Goal: Find specific page/section: Find specific page/section

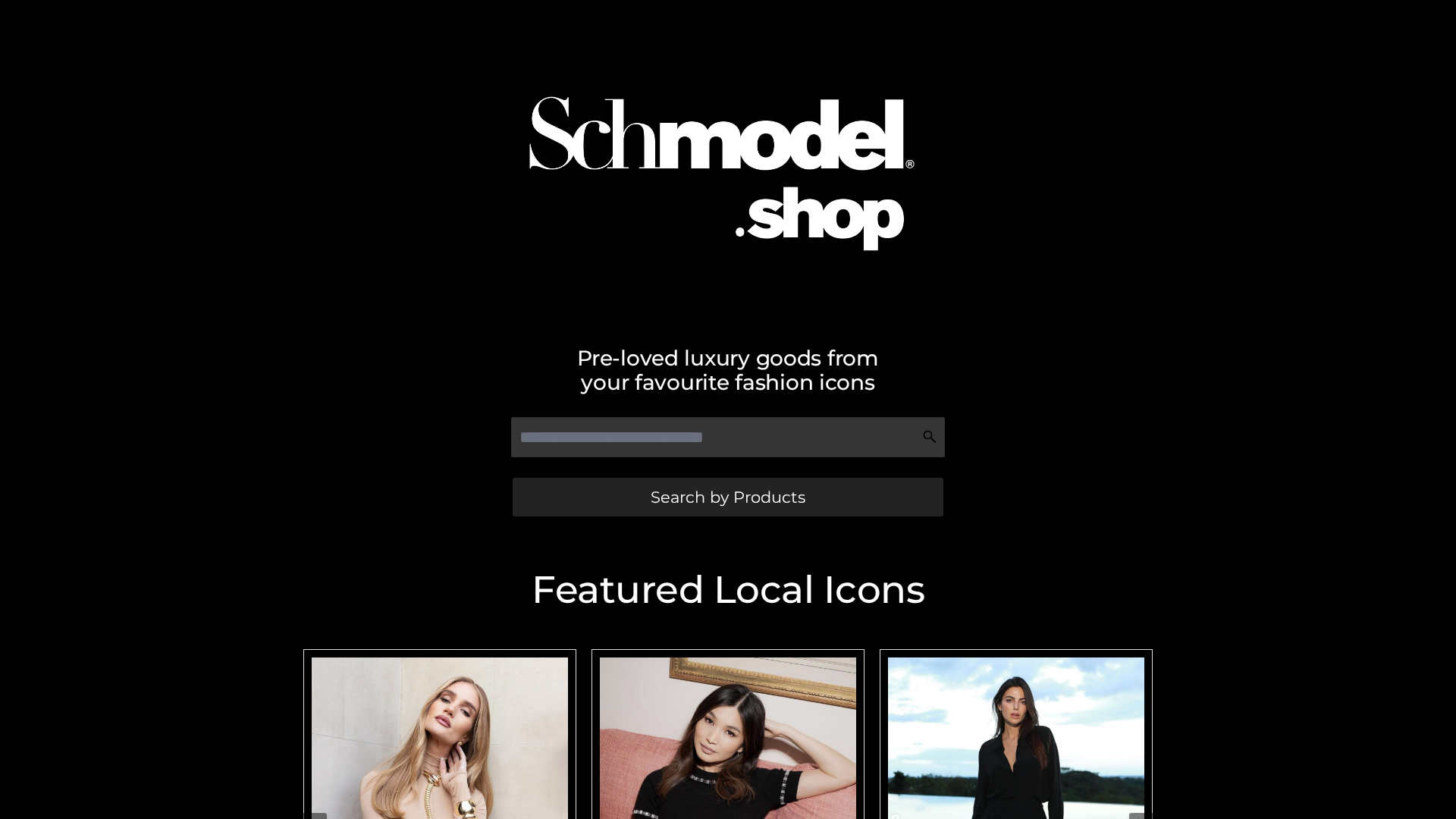
click at [728, 497] on span "Search by Products" at bounding box center [728, 497] width 155 height 16
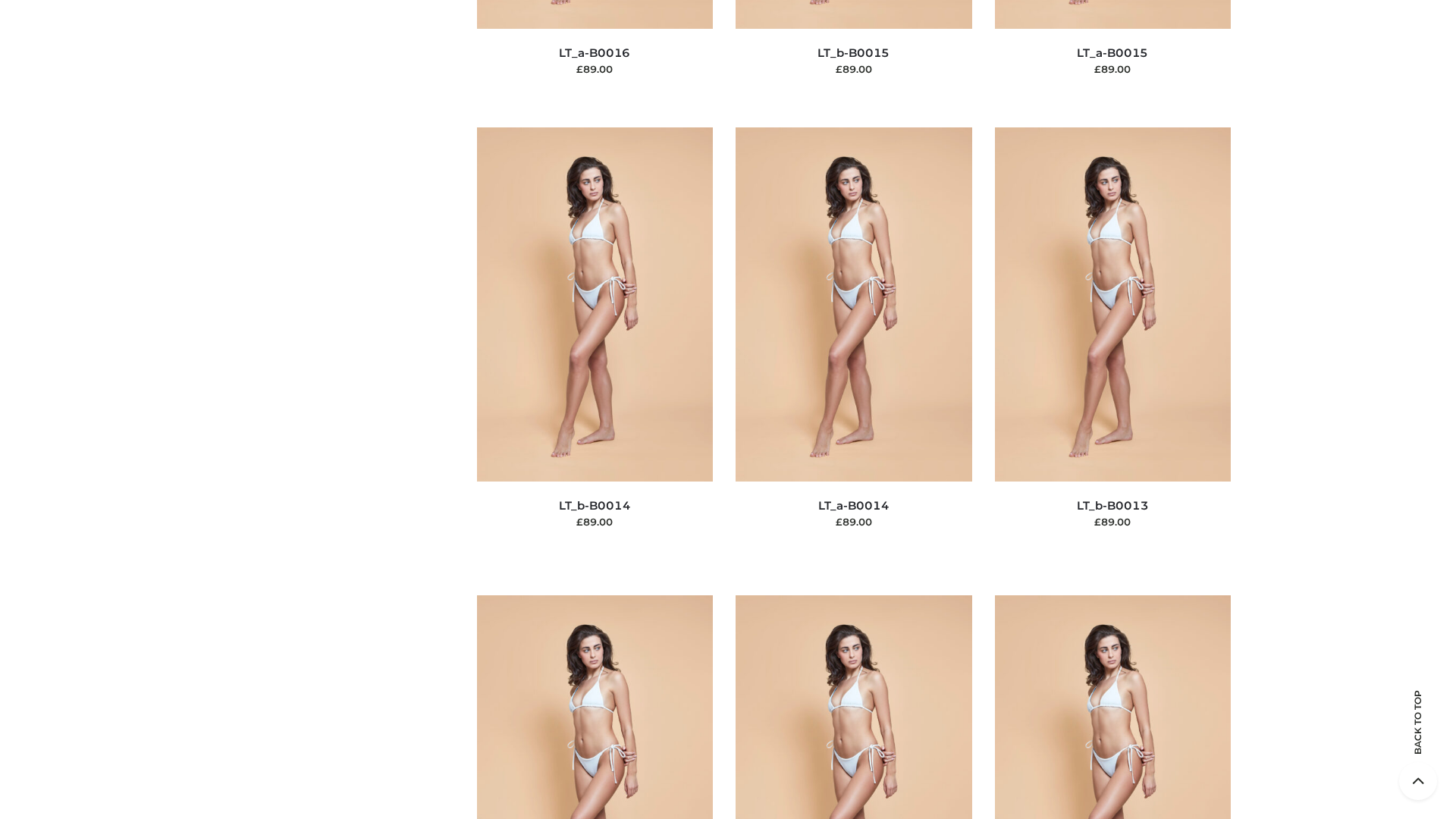
scroll to position [5392, 0]
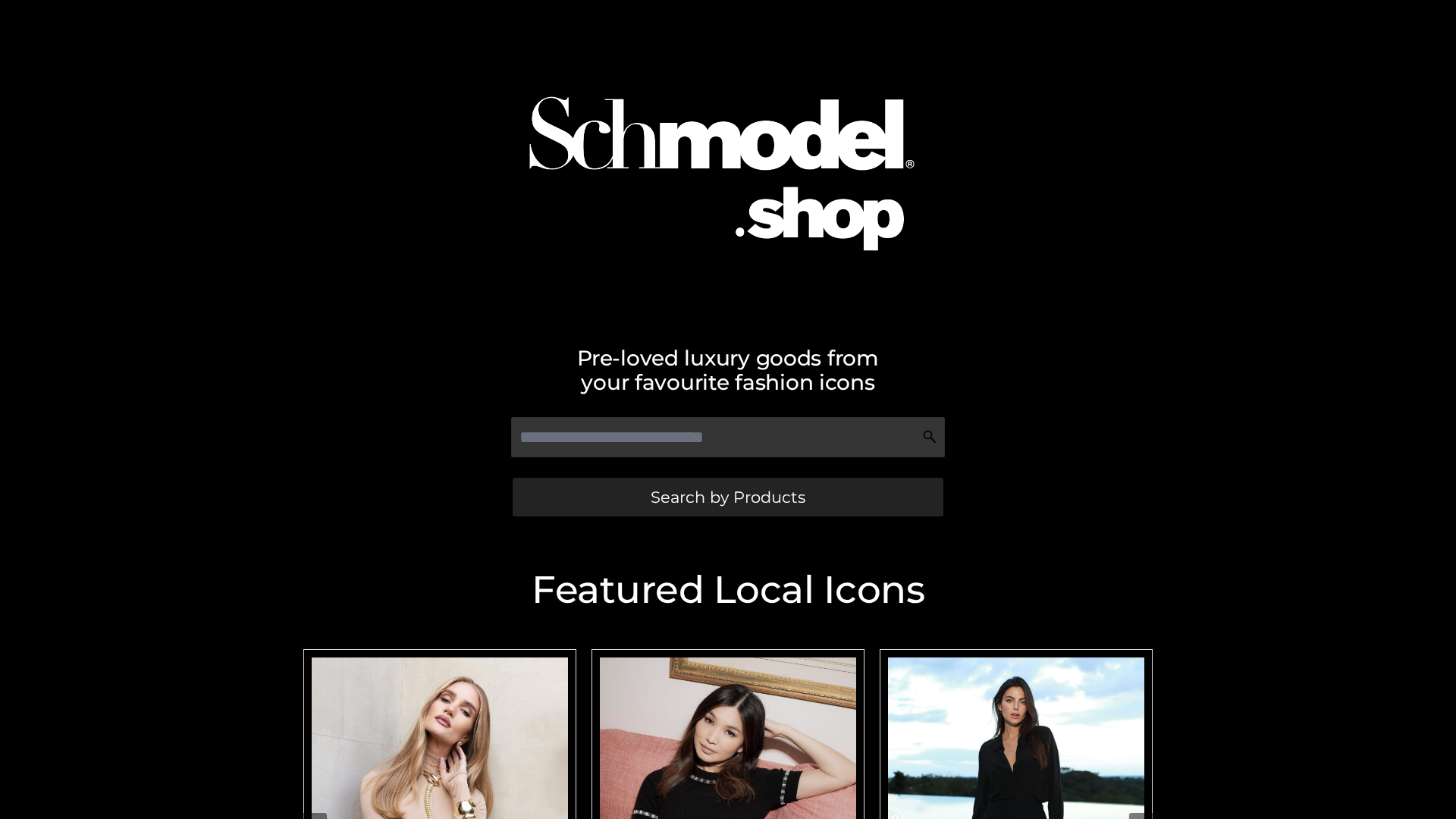
click at [728, 497] on span "Search by Products" at bounding box center [728, 497] width 155 height 16
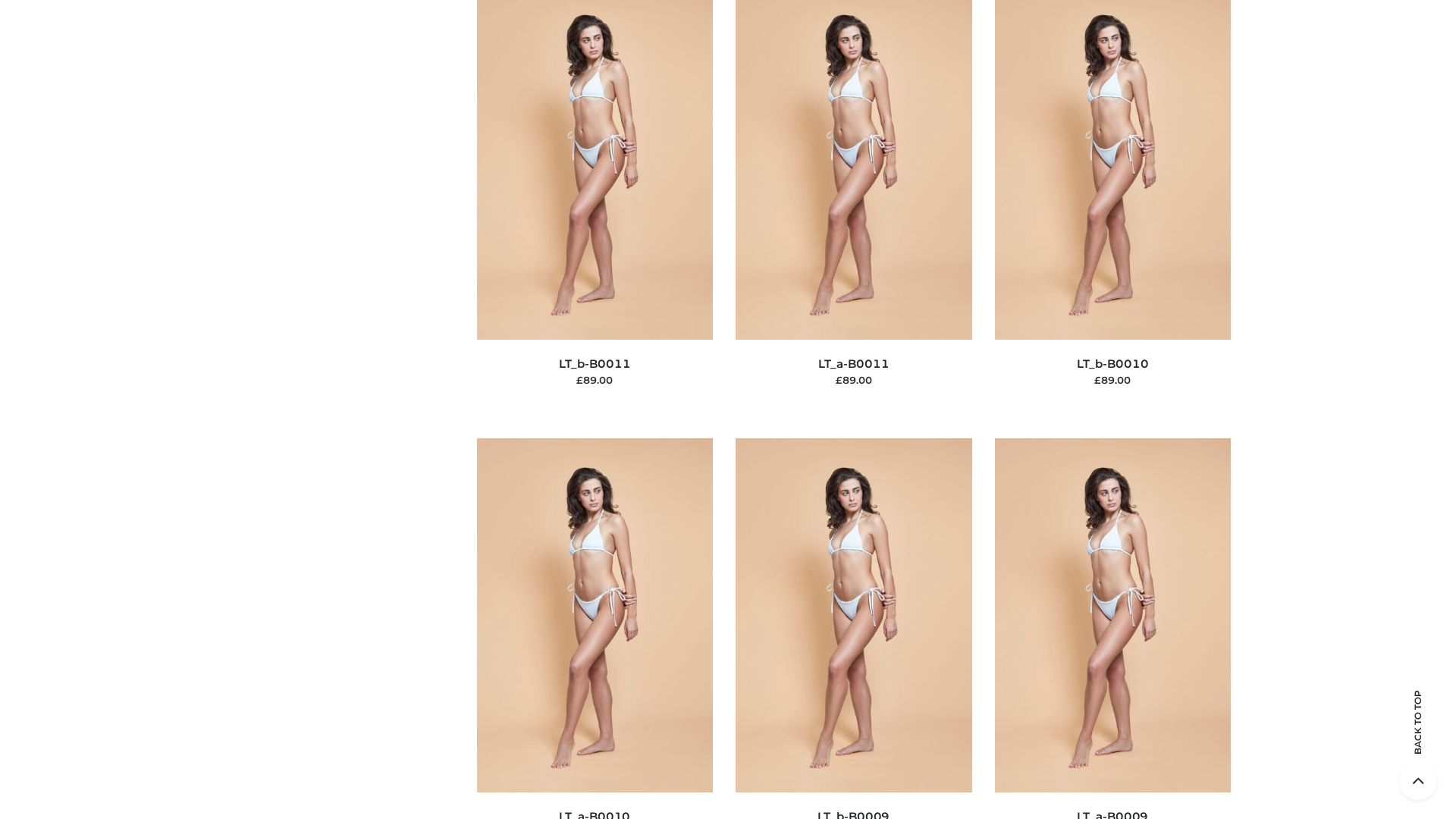
scroll to position [6809, 0]
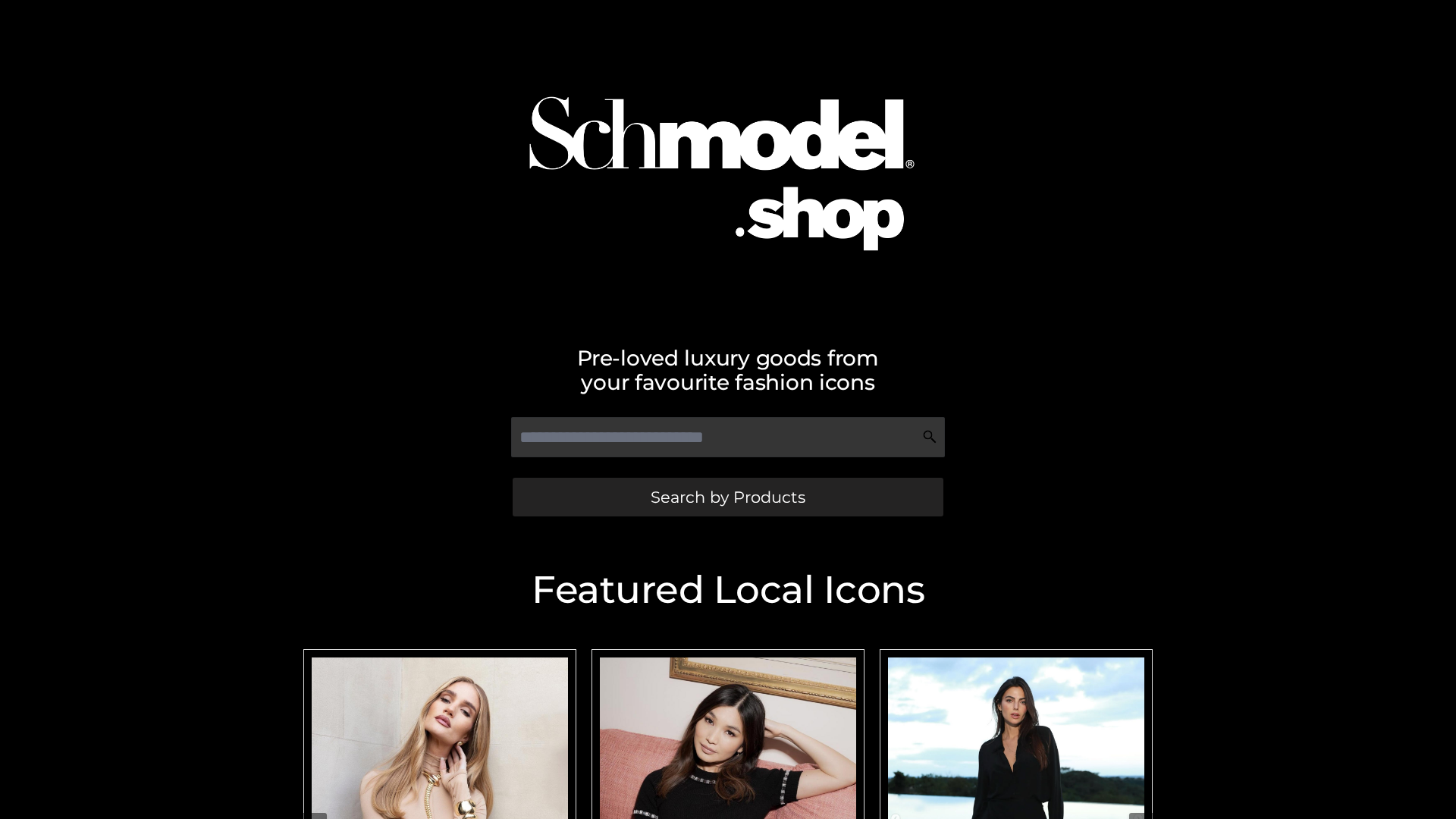
click at [728, 497] on span "Search by Products" at bounding box center [728, 497] width 155 height 16
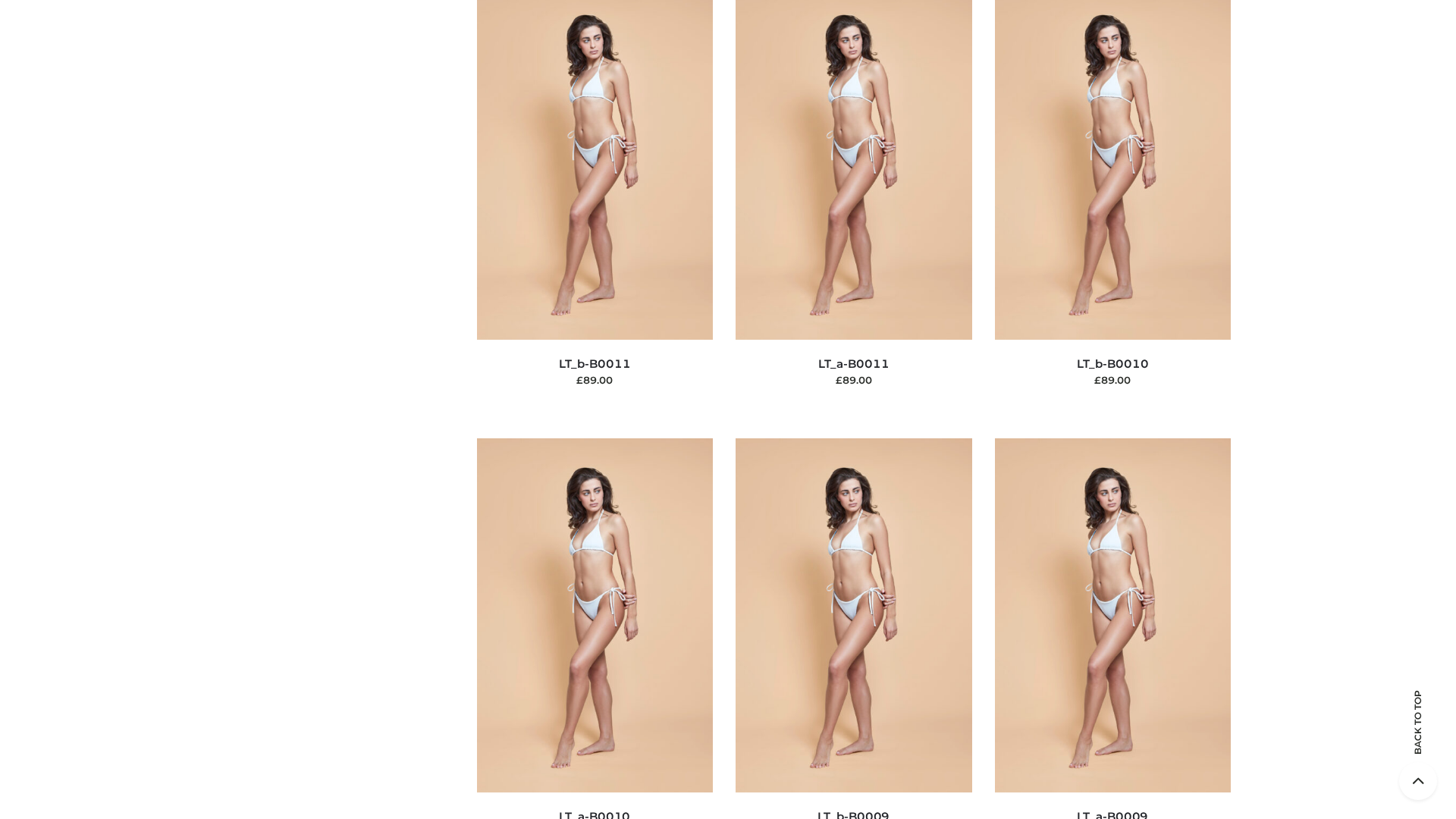
scroll to position [6809, 0]
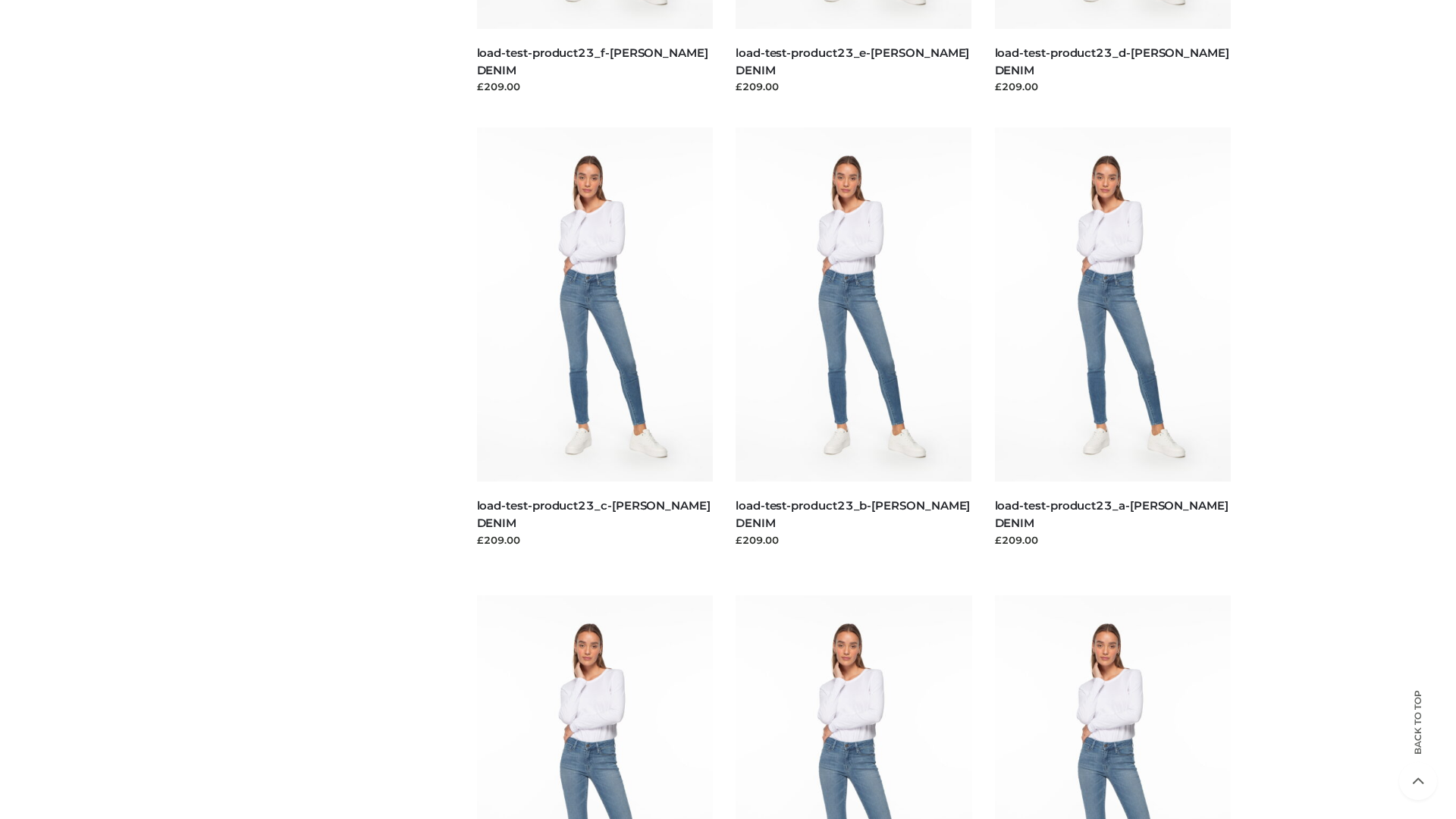
scroll to position [1329, 0]
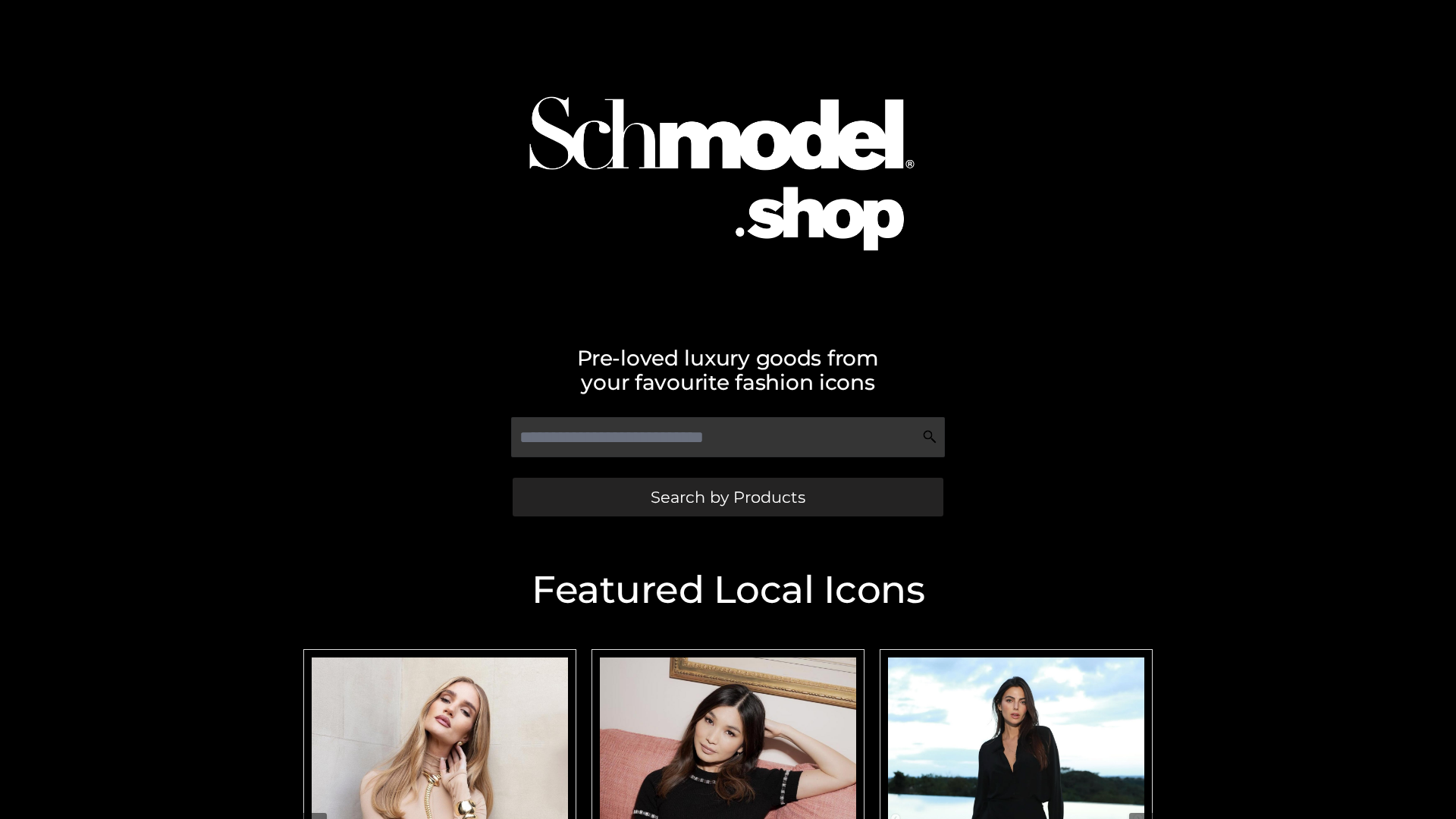
click at [728, 497] on span "Search by Products" at bounding box center [728, 497] width 155 height 16
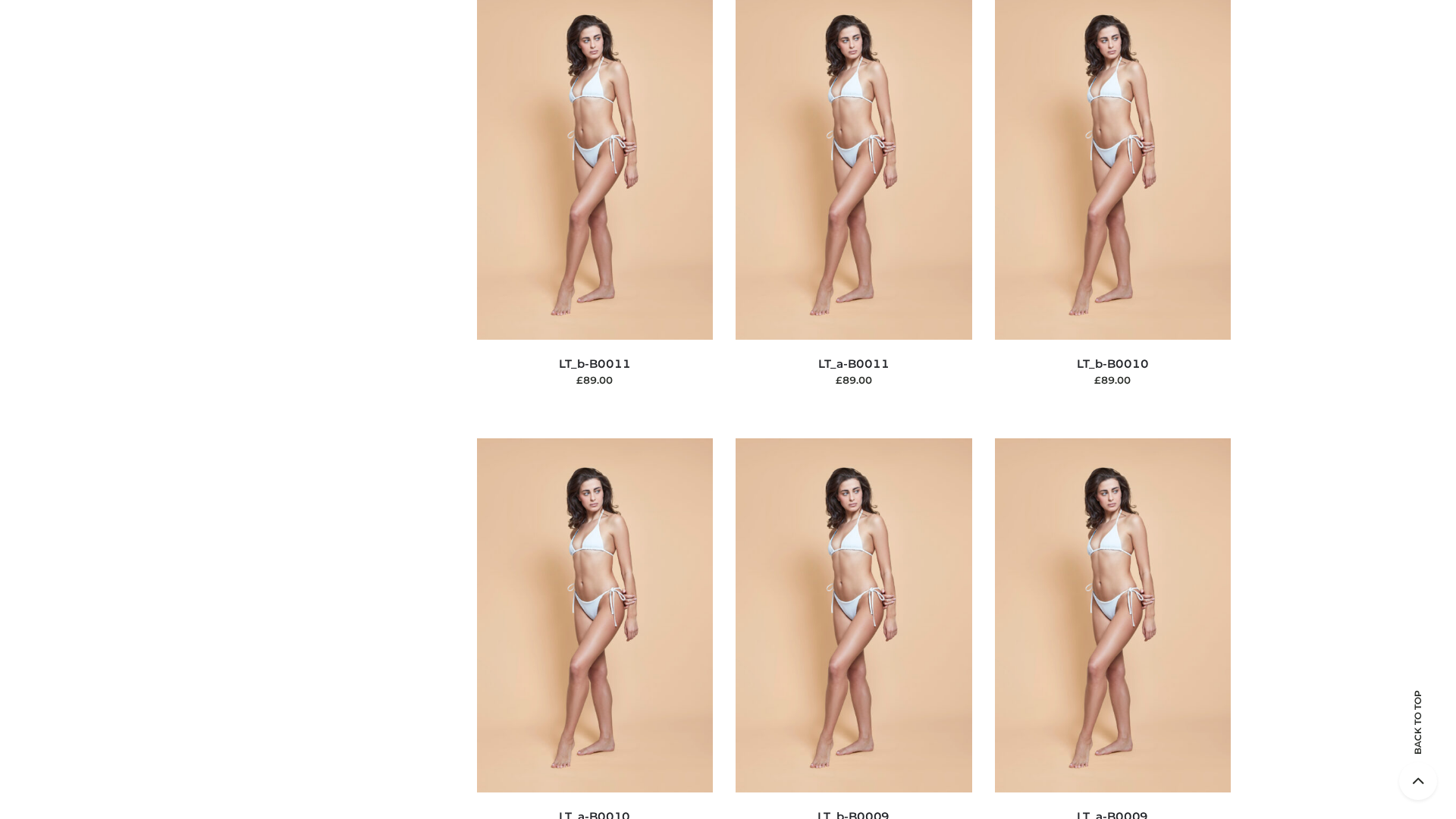
scroll to position [6809, 0]
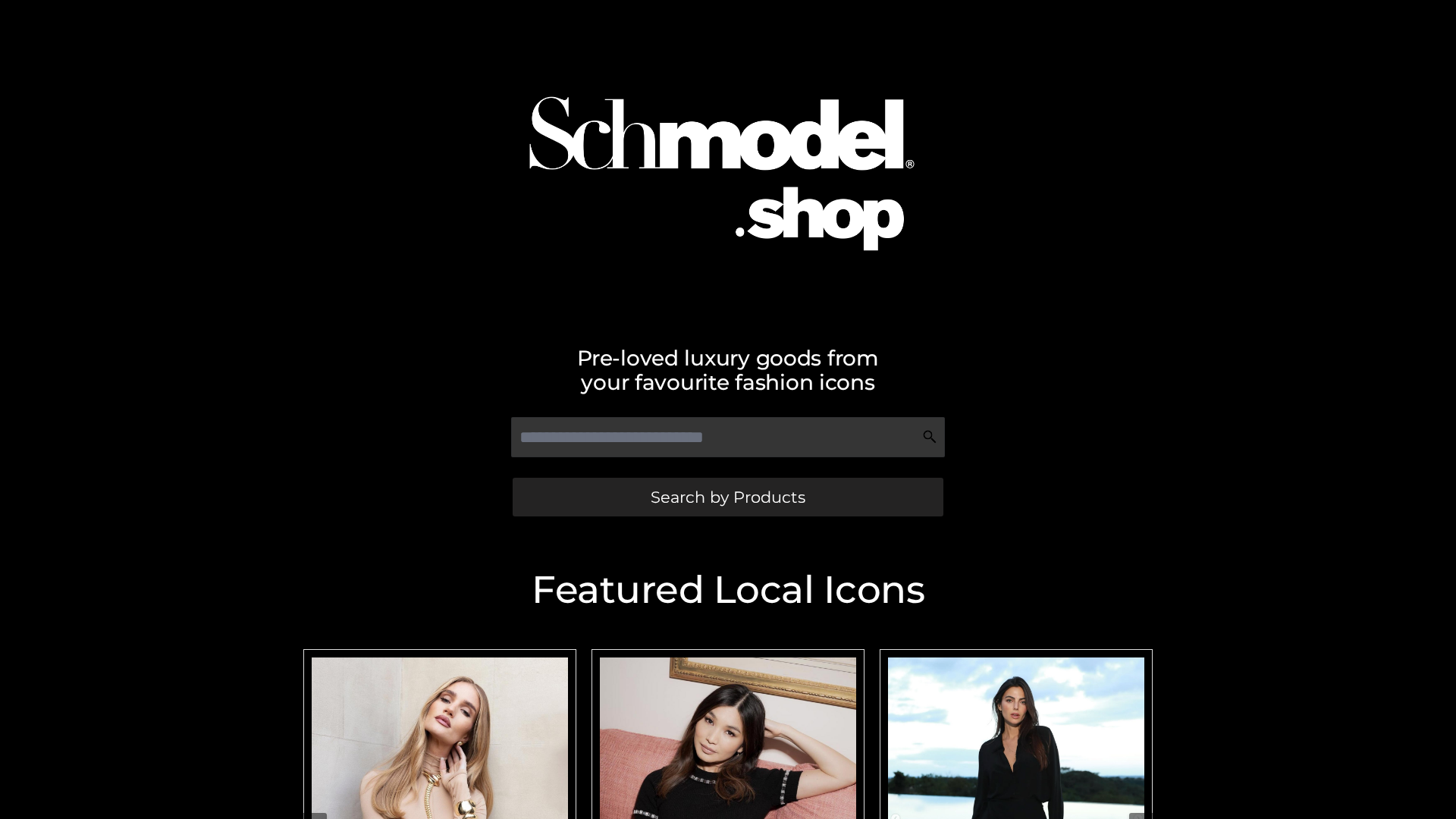
click at [728, 497] on span "Search by Products" at bounding box center [728, 497] width 155 height 16
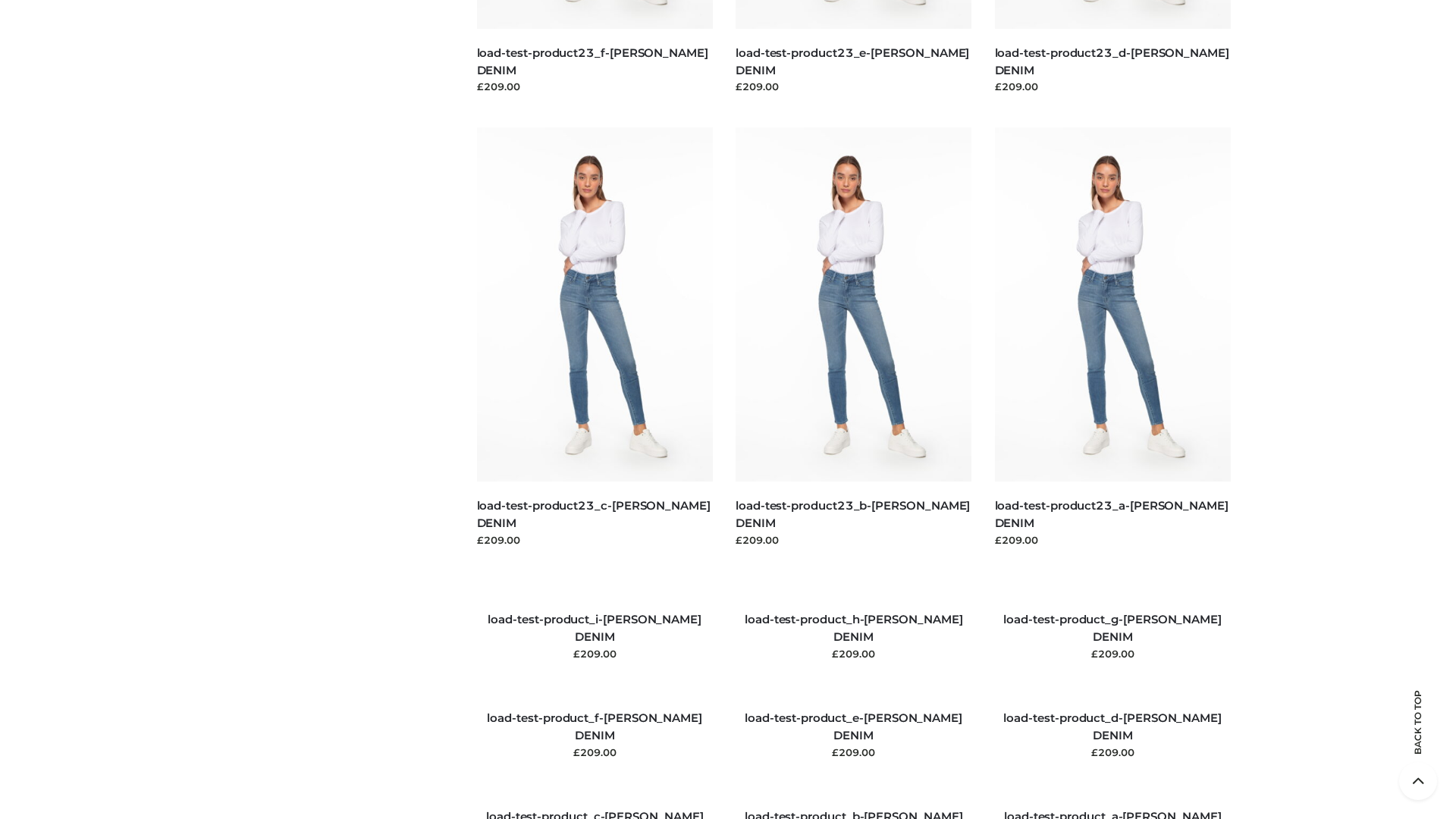
scroll to position [1739, 0]
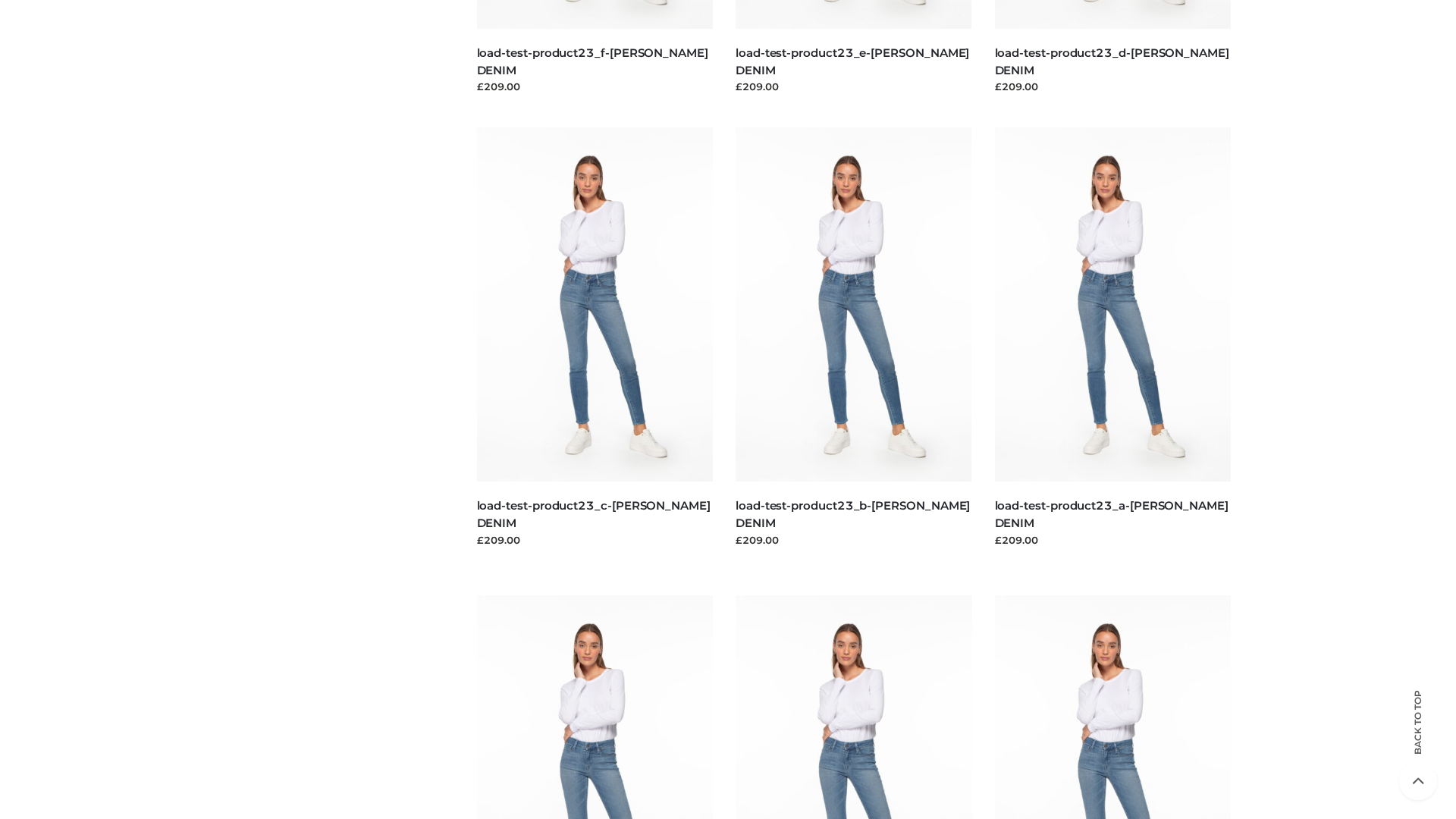
scroll to position [1329, 0]
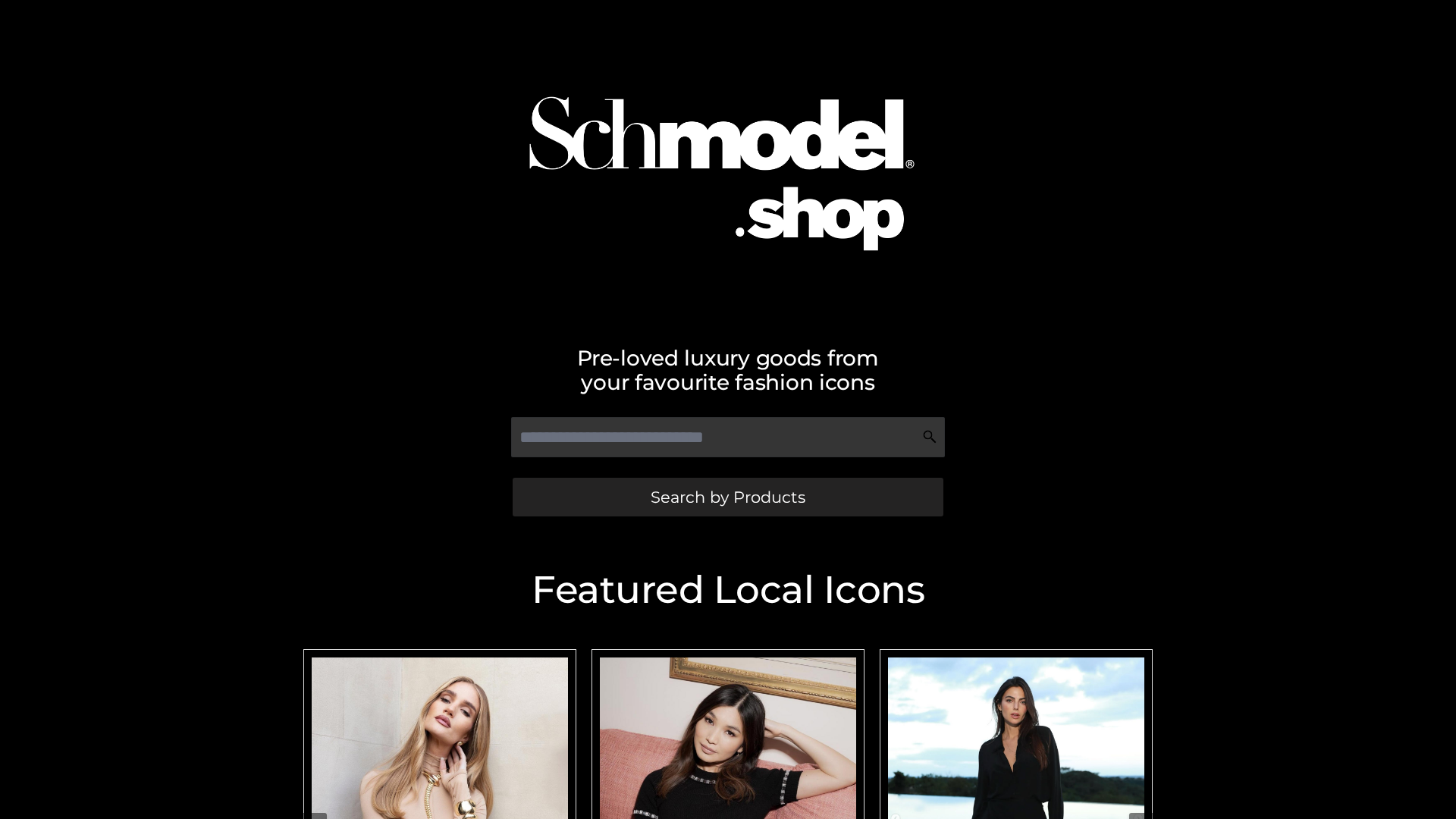
click at [728, 497] on span "Search by Products" at bounding box center [728, 497] width 155 height 16
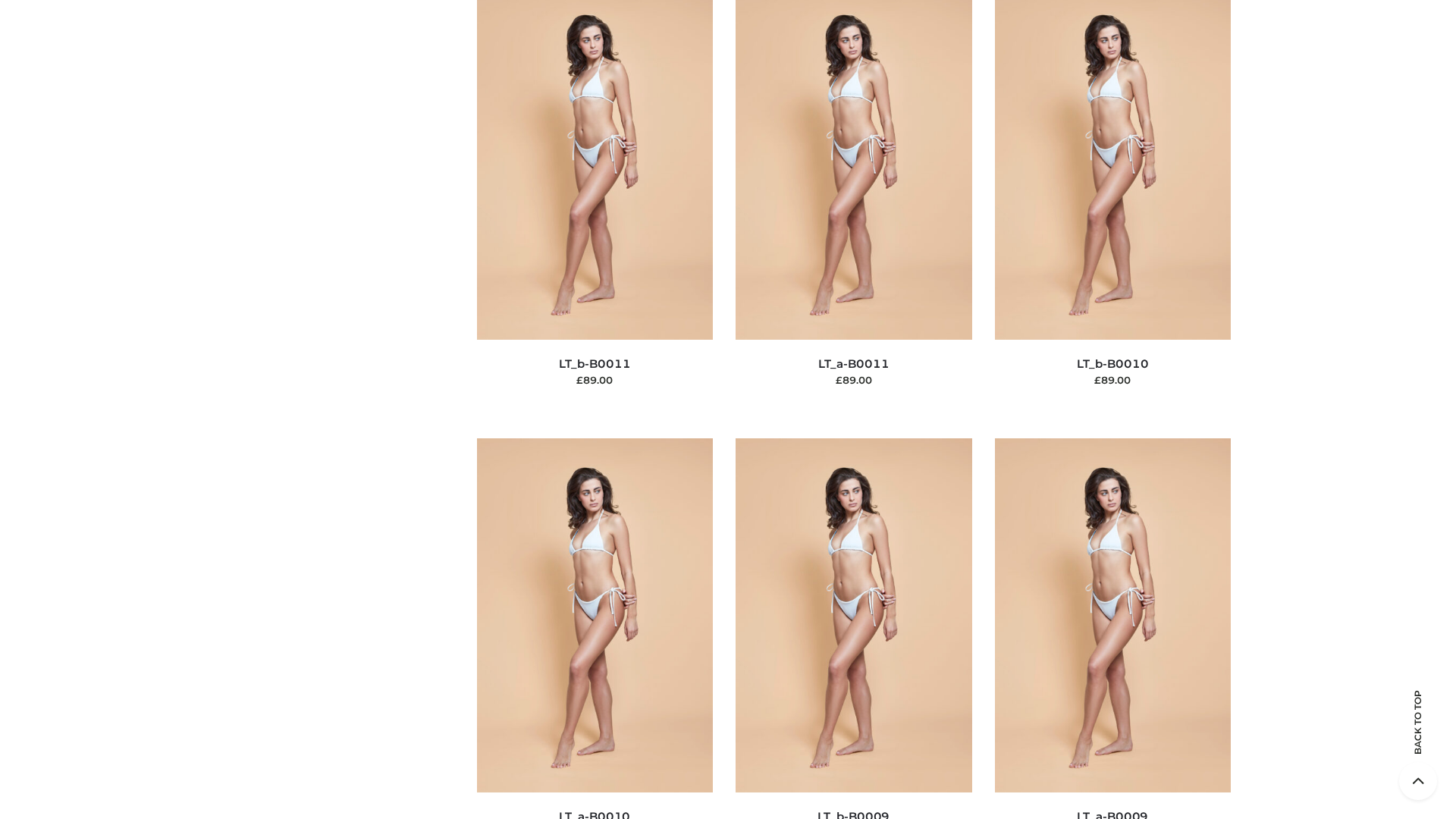
scroll to position [6809, 0]
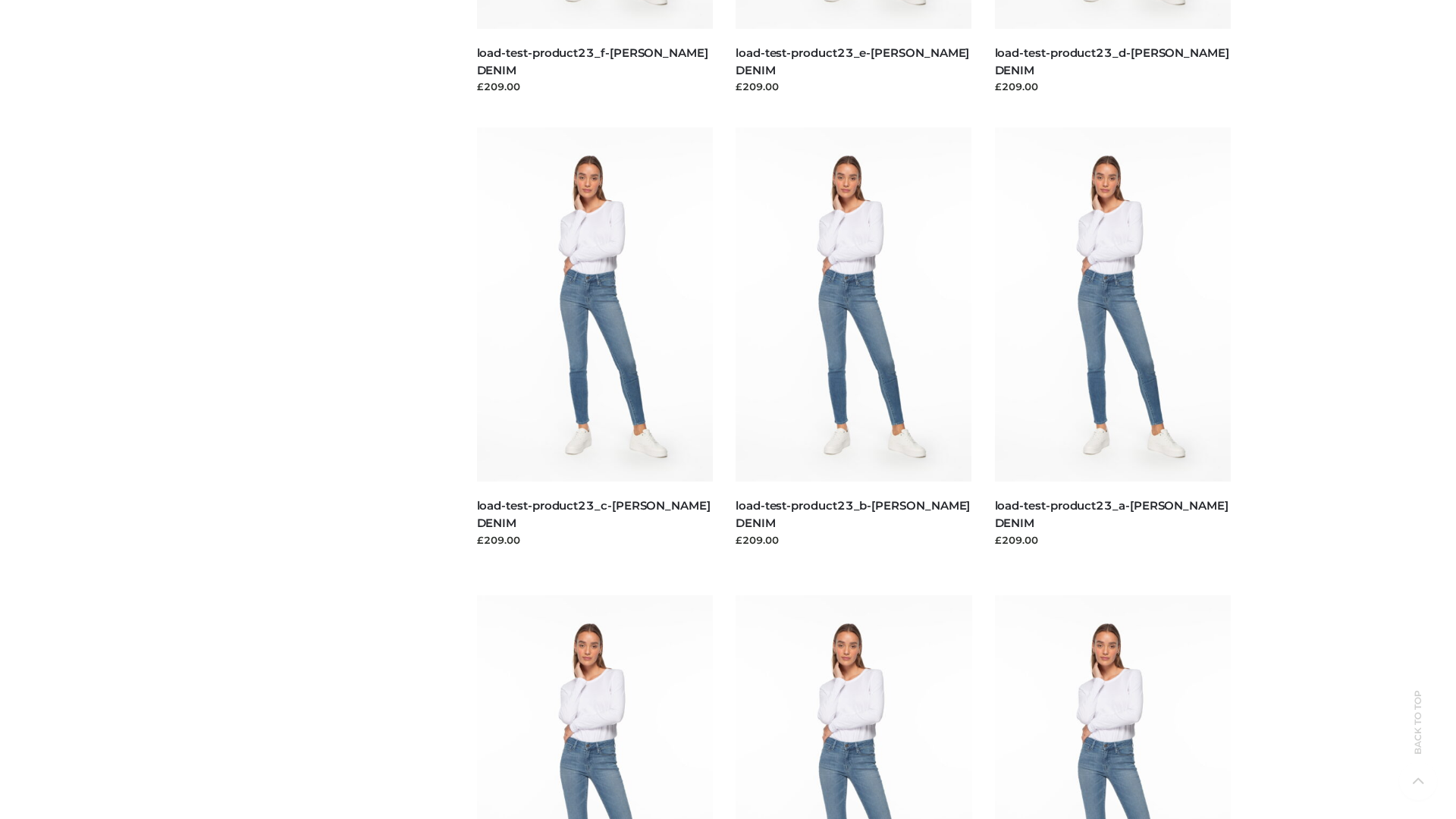
scroll to position [1329, 0]
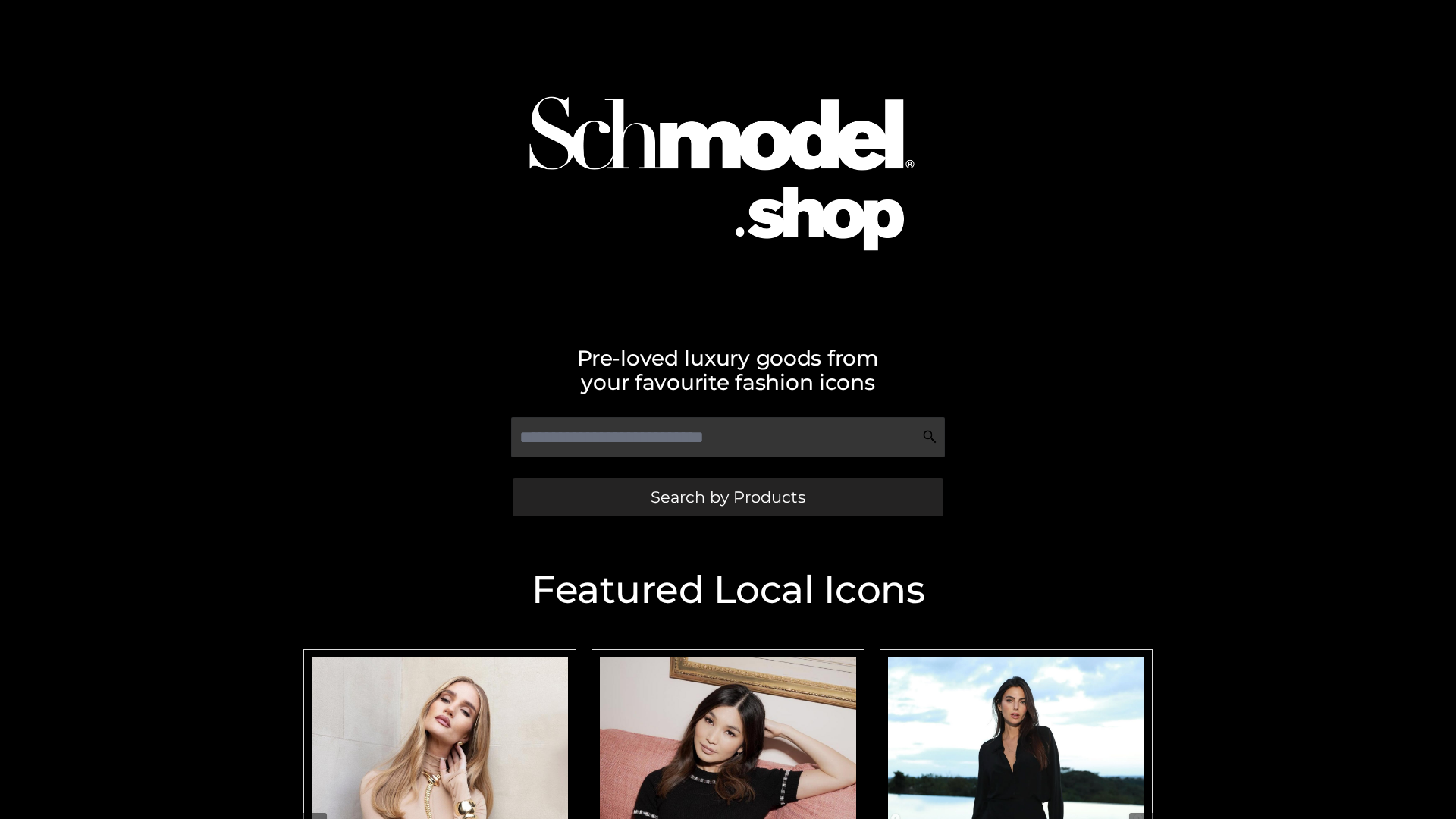
click at [728, 497] on span "Search by Products" at bounding box center [728, 497] width 155 height 16
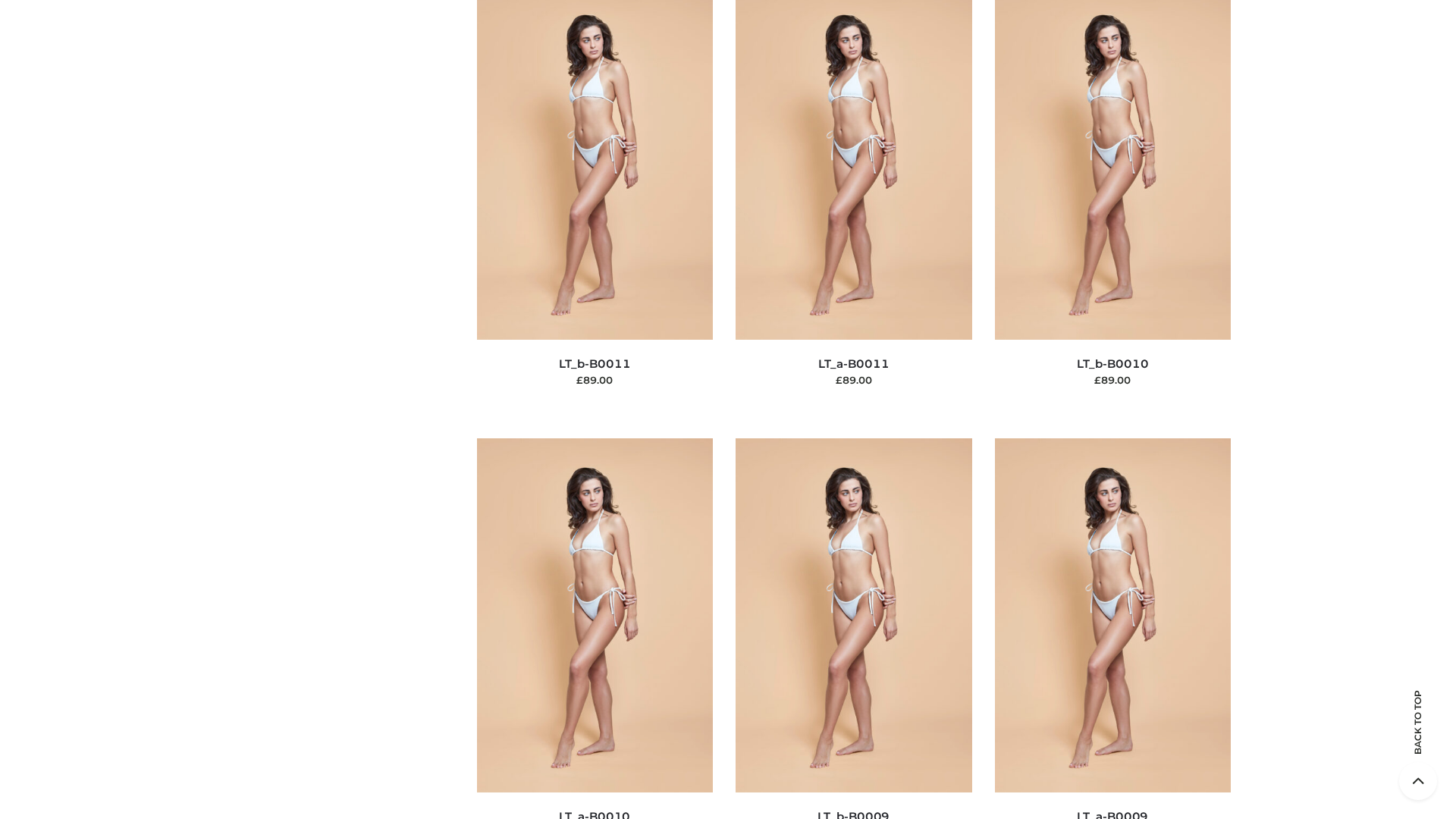
scroll to position [6809, 0]
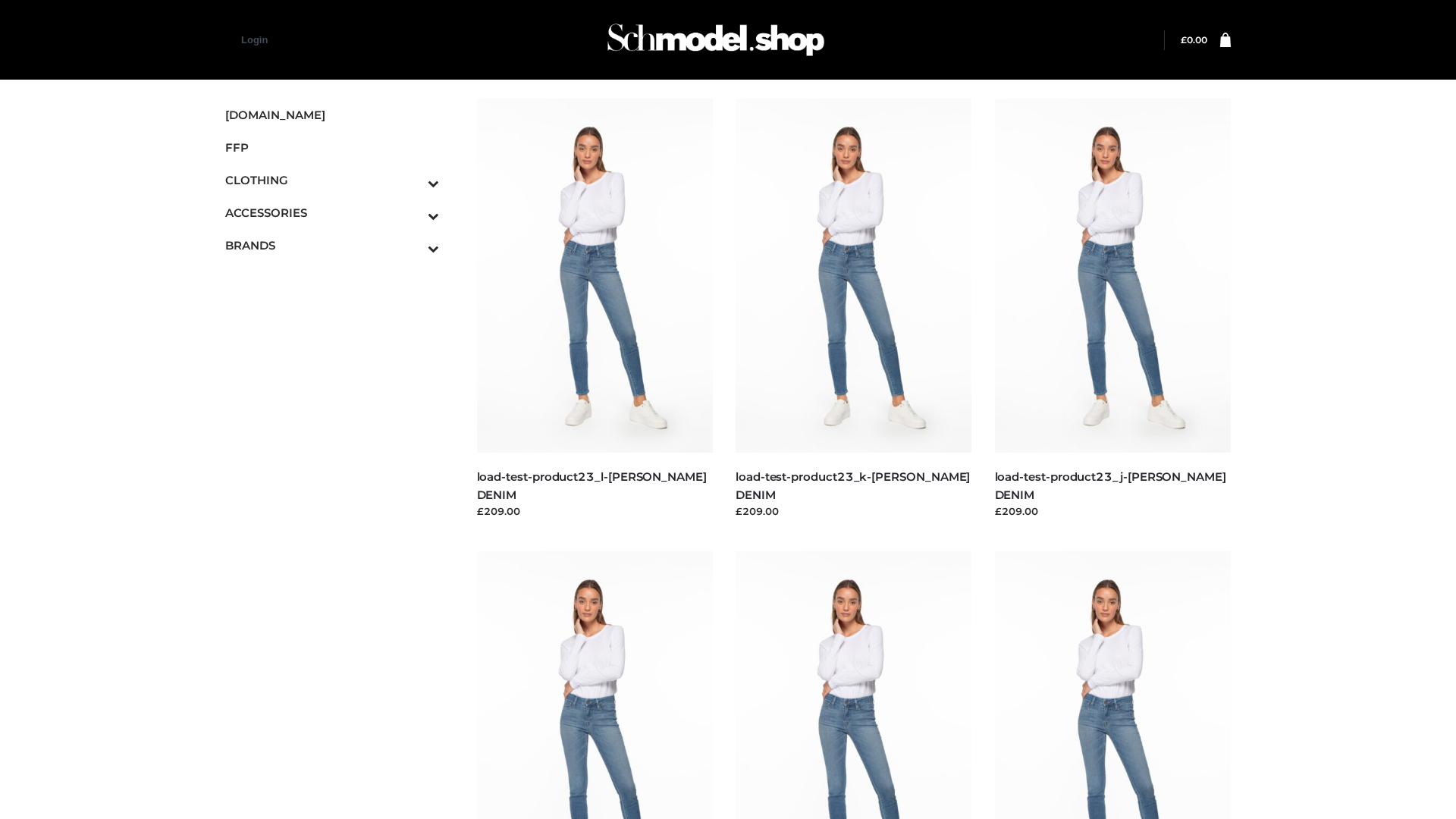
scroll to position [1329, 0]
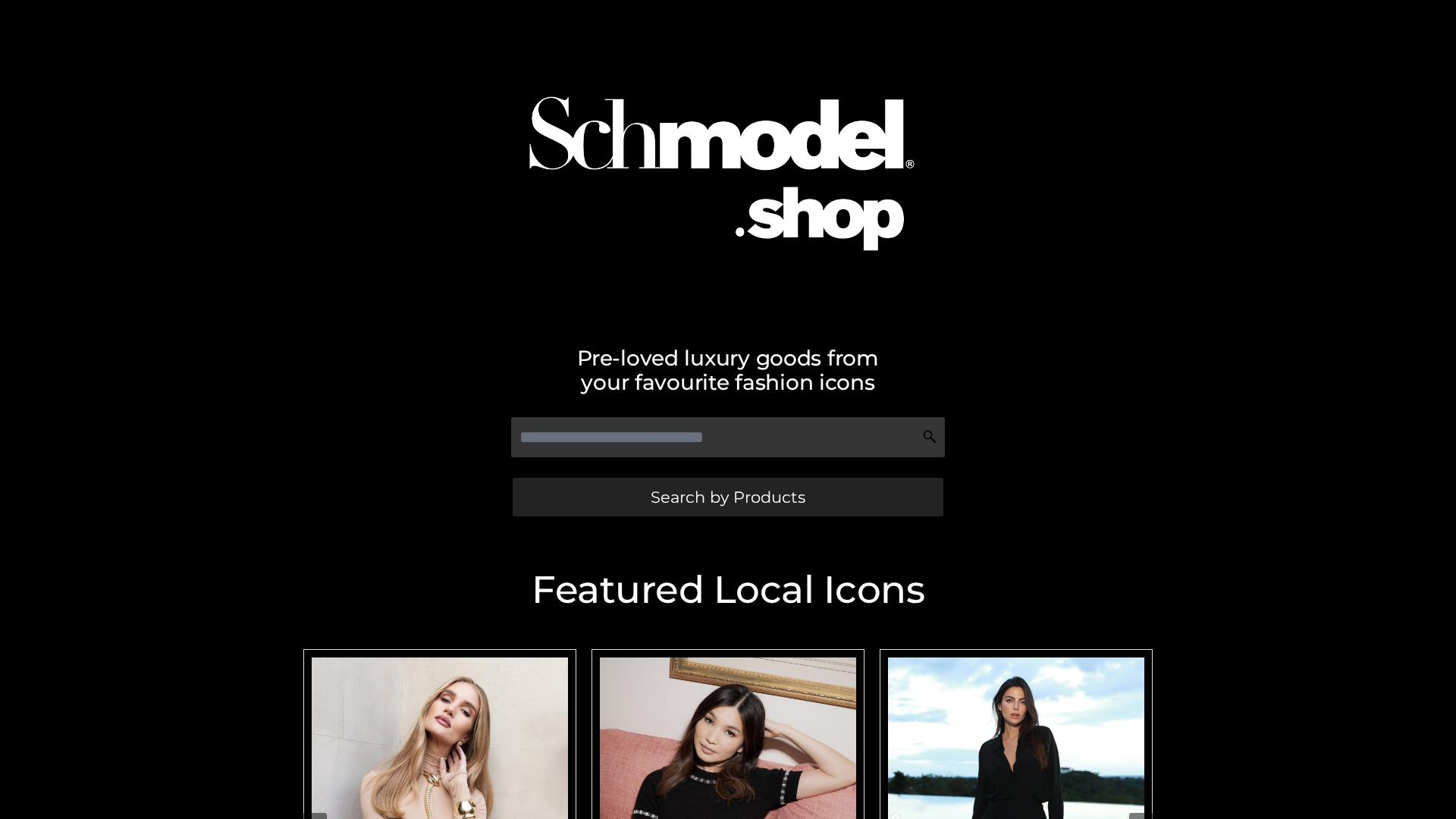
click at [728, 497] on span "Search by Products" at bounding box center [728, 497] width 155 height 16
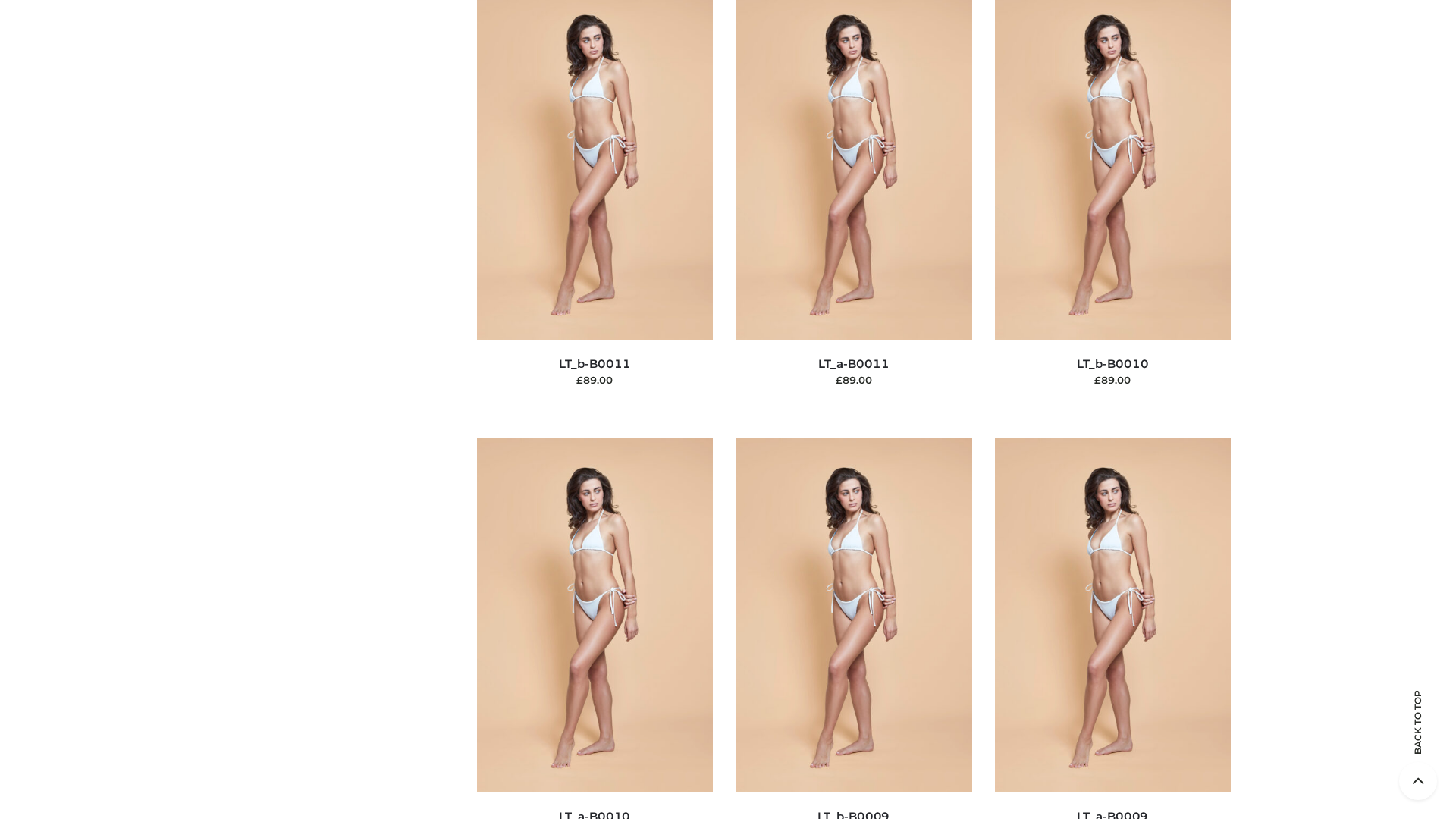
scroll to position [6809, 0]
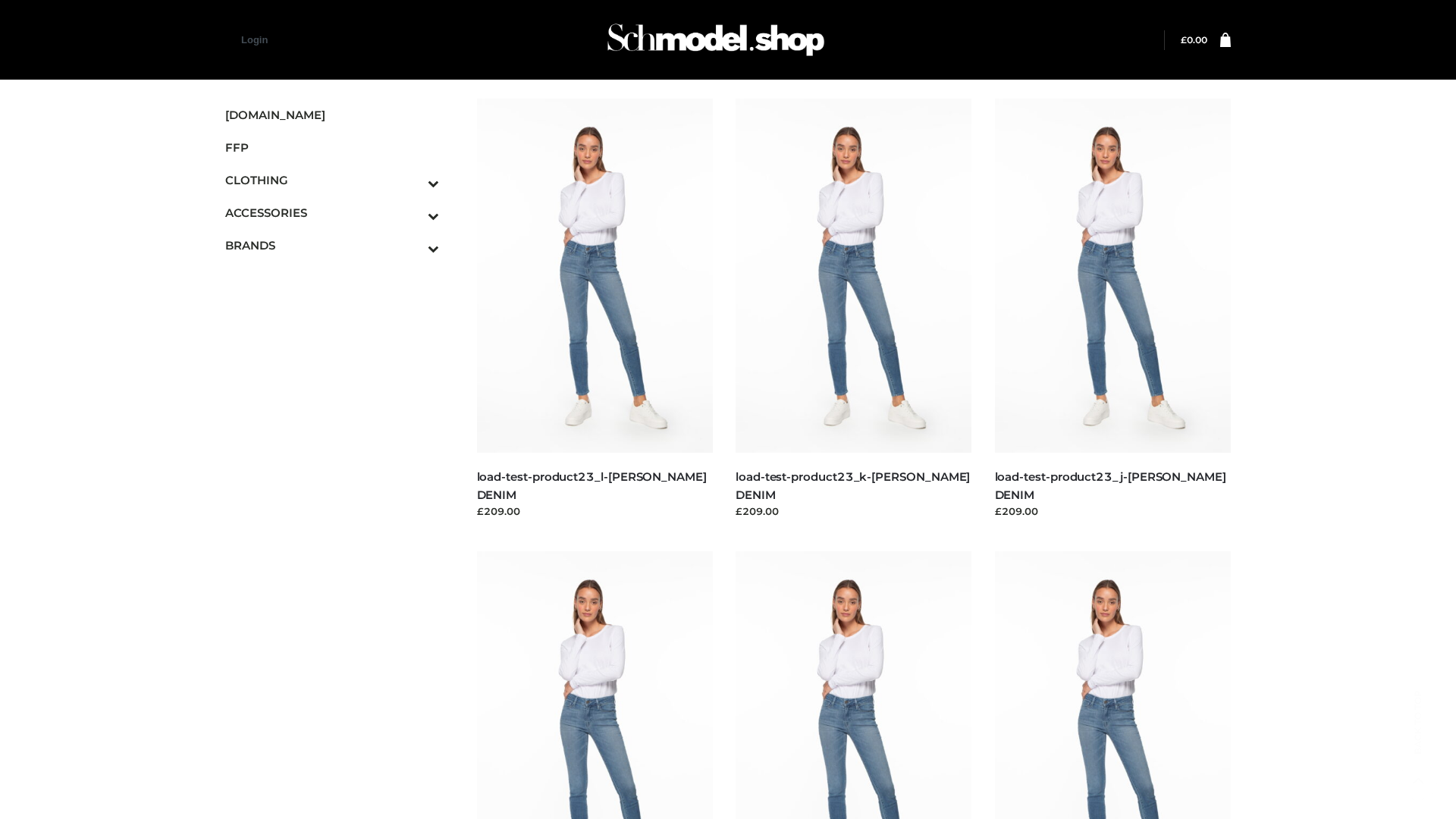
scroll to position [1329, 0]
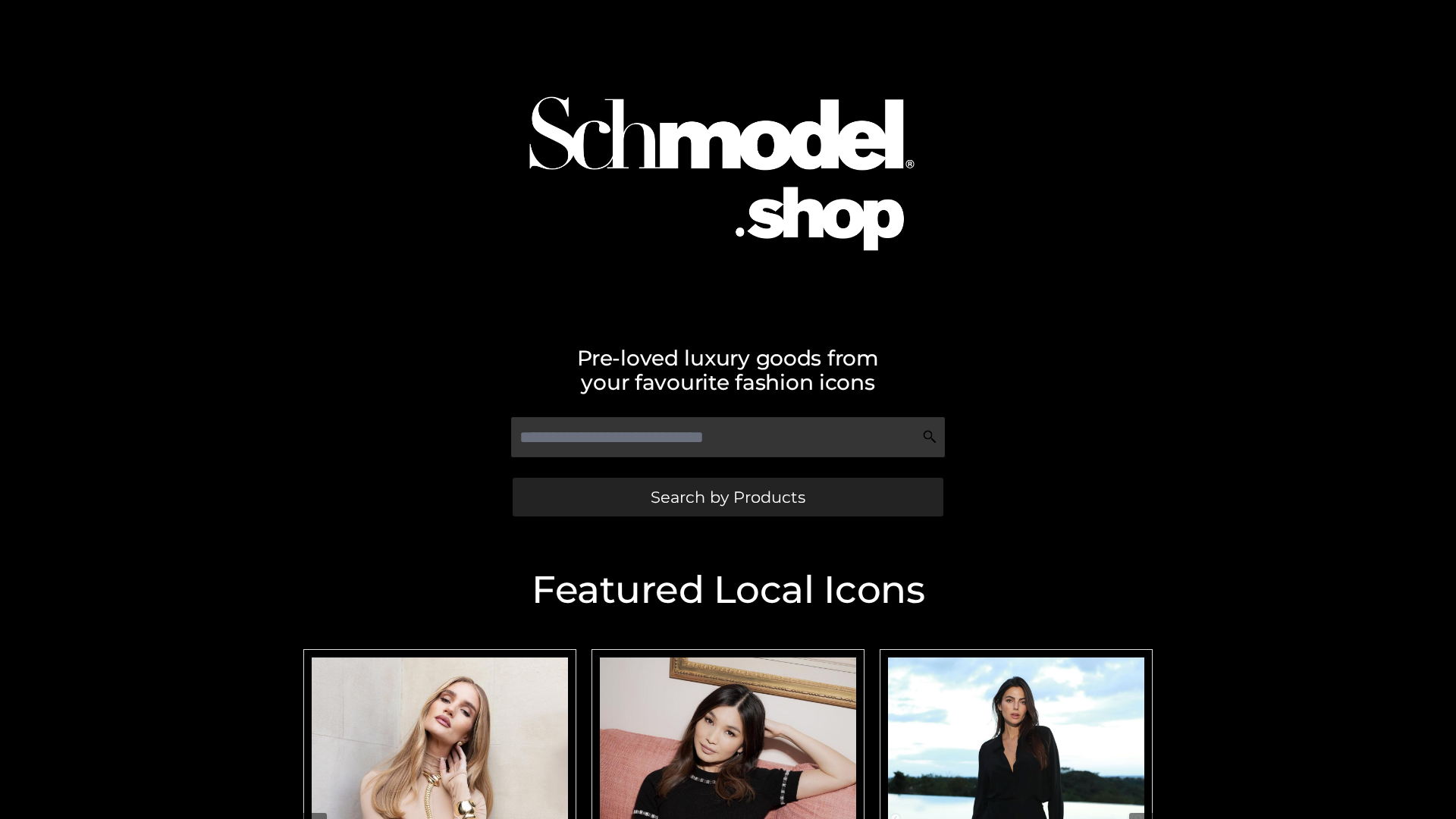
click at [728, 497] on span "Search by Products" at bounding box center [728, 497] width 155 height 16
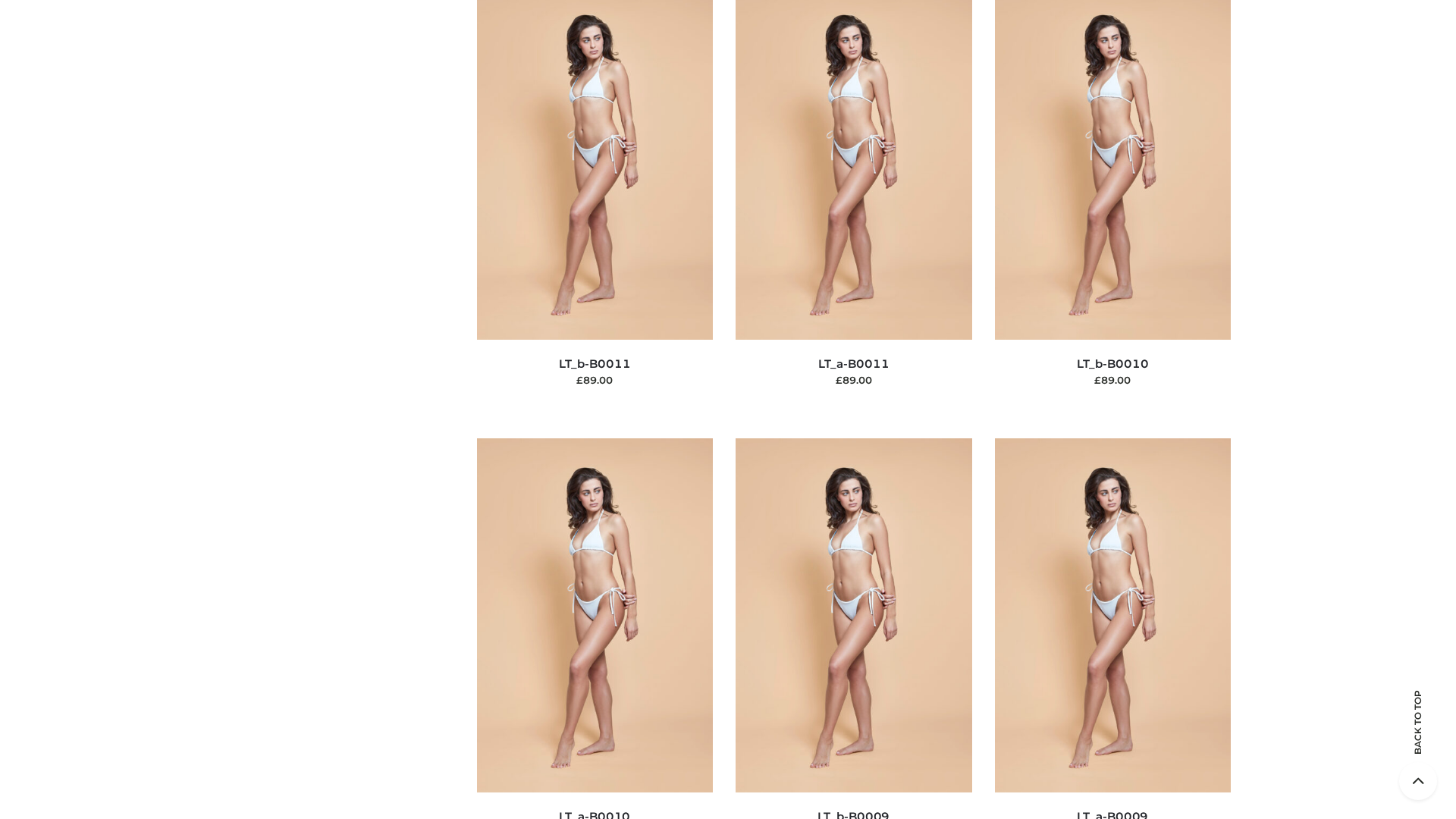
scroll to position [6809, 0]
